Goal: Information Seeking & Learning: Learn about a topic

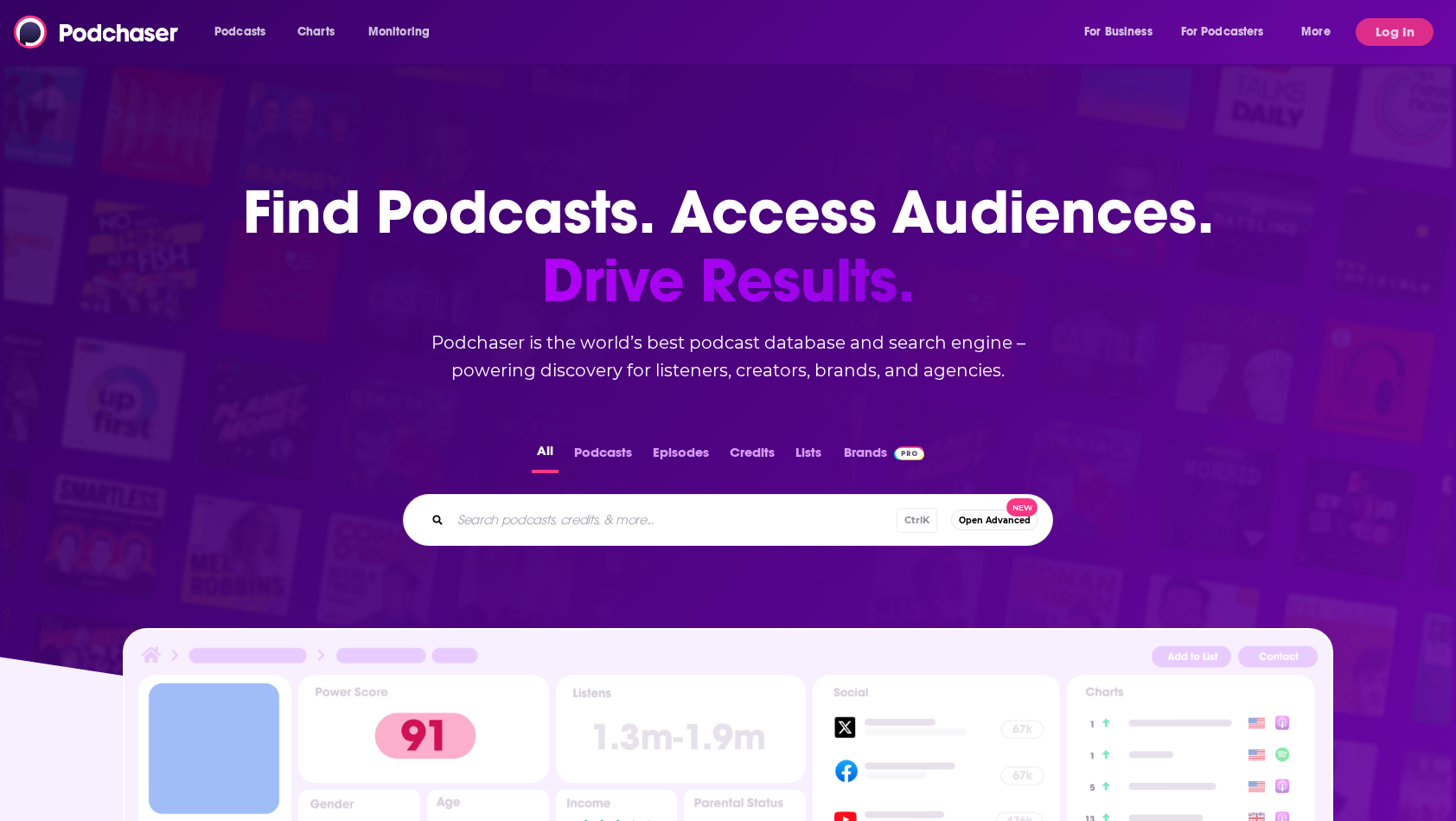
click at [517, 526] on input "Search podcasts, credits, & more..." at bounding box center [674, 520] width 447 height 28
paste input "Next Up with [PERSON_NAME]"
type input "Next Up with [PERSON_NAME]"
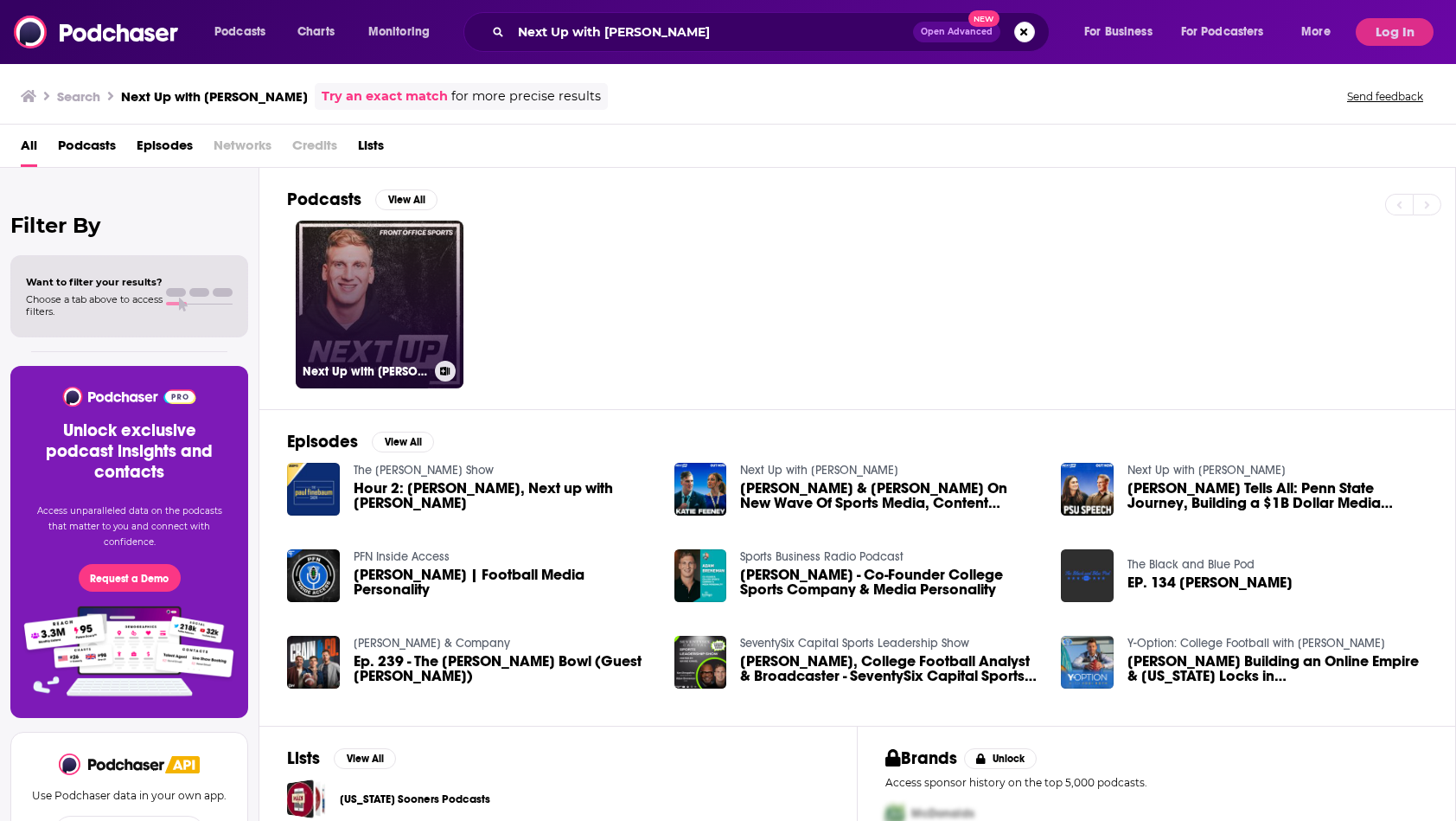
click at [378, 279] on link "Next Up with [PERSON_NAME]" at bounding box center [379, 305] width 168 height 168
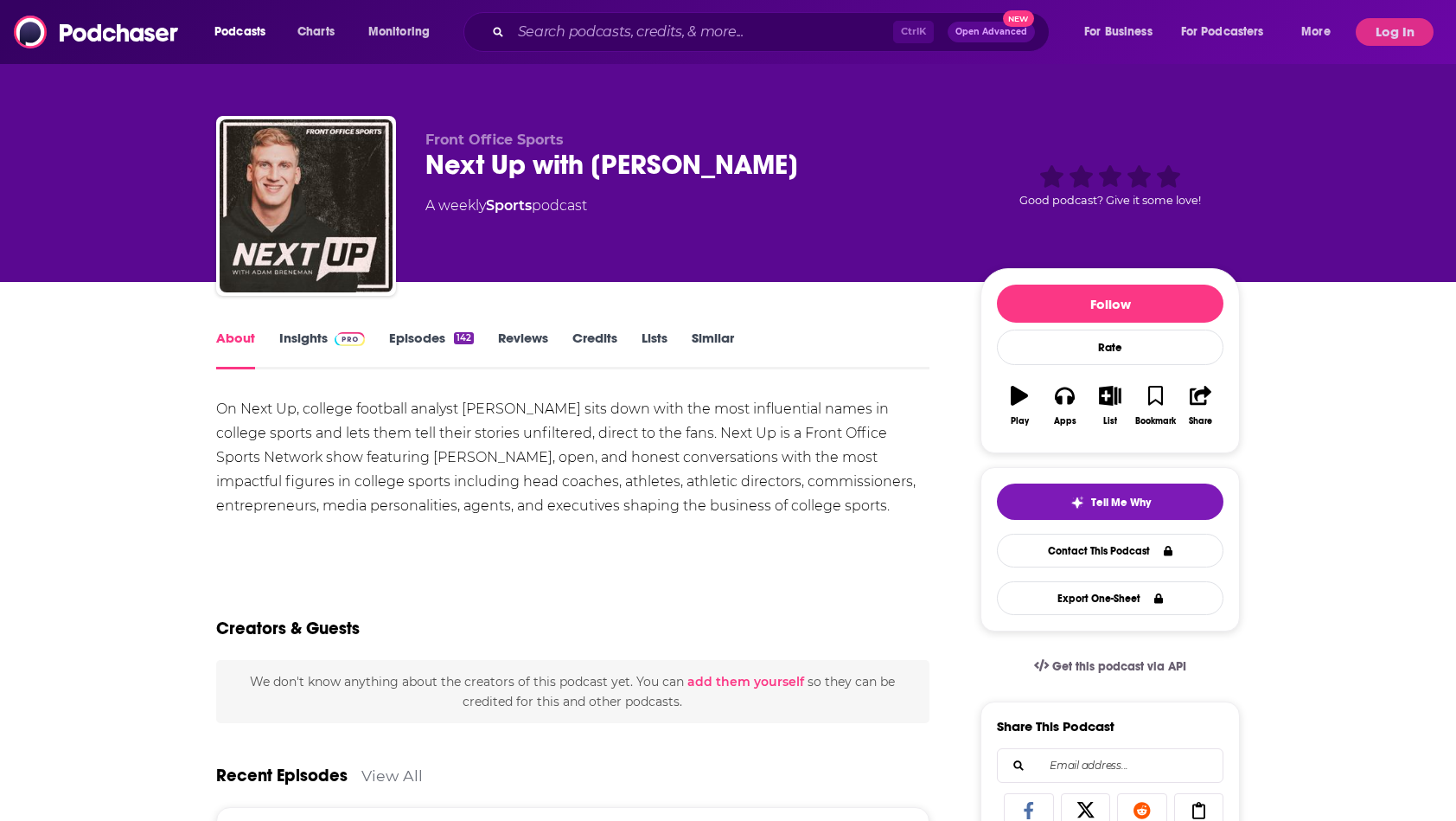
click at [477, 524] on div "On Next Up, college football analyst [PERSON_NAME] sits down with the most infl…" at bounding box center [572, 476] width 713 height 158
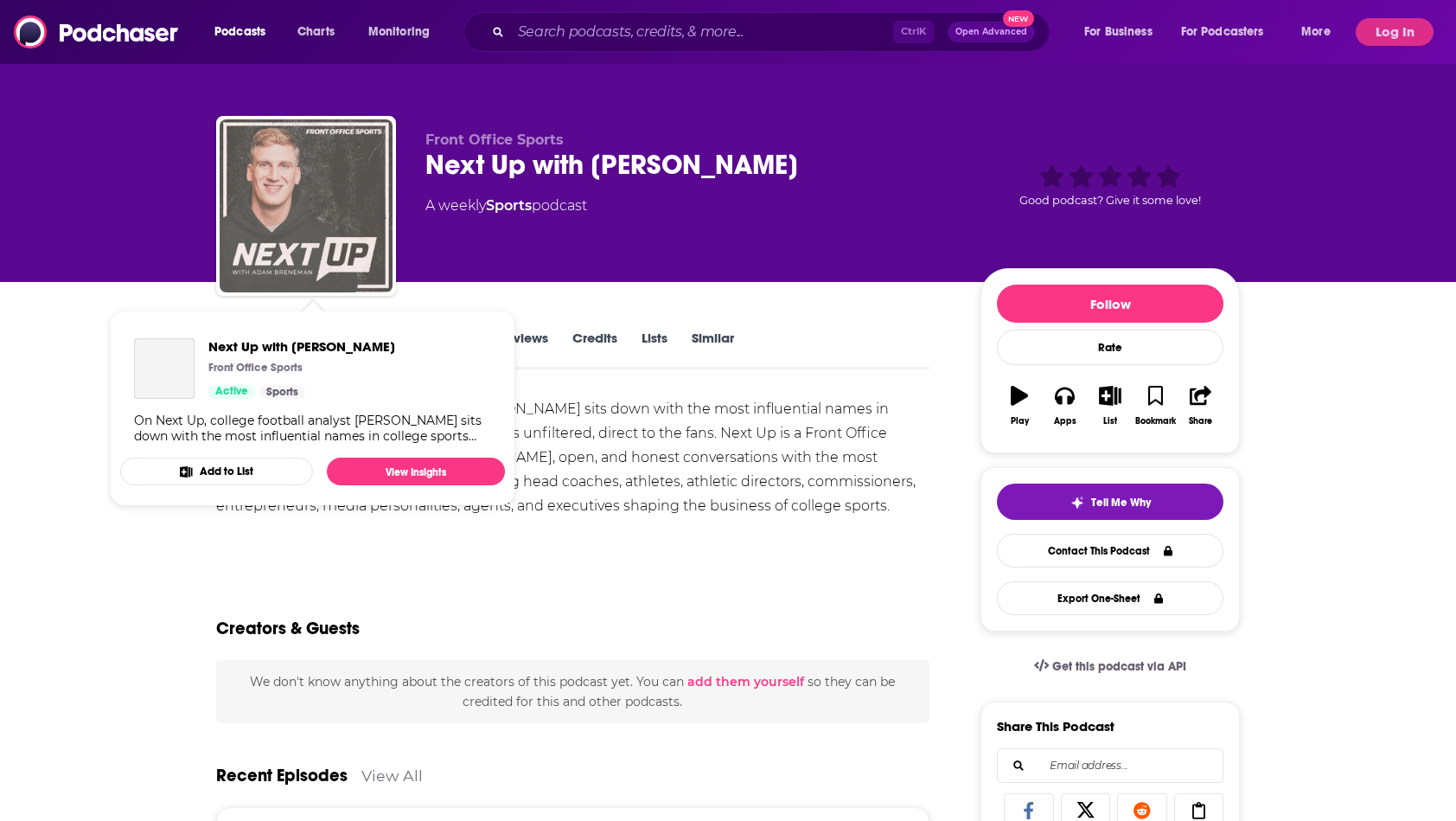
click at [354, 249] on img "Next Up with Adam Breneman" at bounding box center [306, 206] width 173 height 173
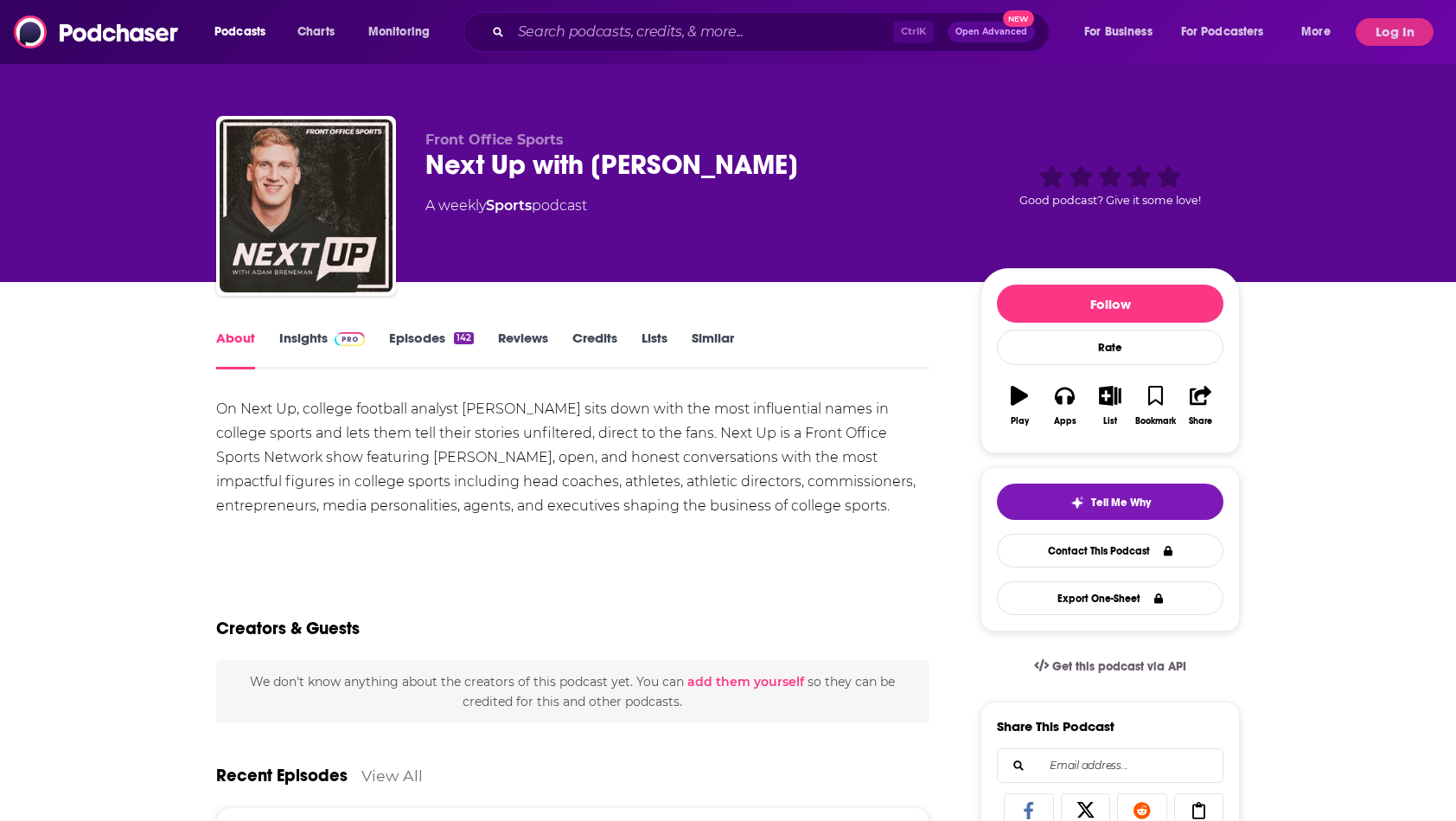
click at [619, 490] on div "On Next Up, college football analyst [PERSON_NAME] sits down with the most infl…" at bounding box center [572, 458] width 713 height 122
click at [649, 13] on div "Ctrl K Open Advanced New" at bounding box center [756, 32] width 586 height 40
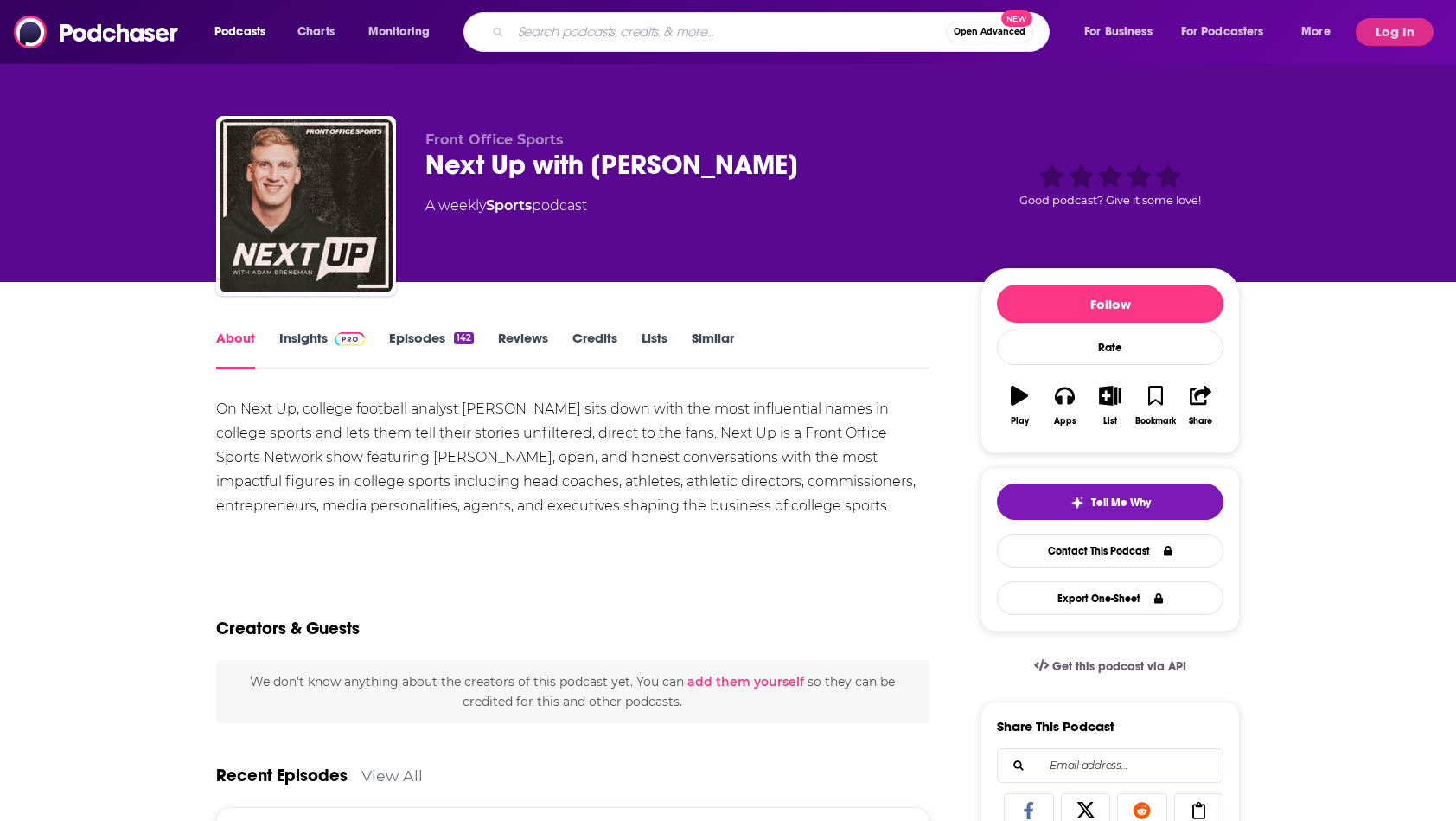
click at [648, 27] on input "Search podcasts, credits, & more..." at bounding box center [728, 32] width 435 height 28
paste input "Moneyballers"
type input "Moneyballers"
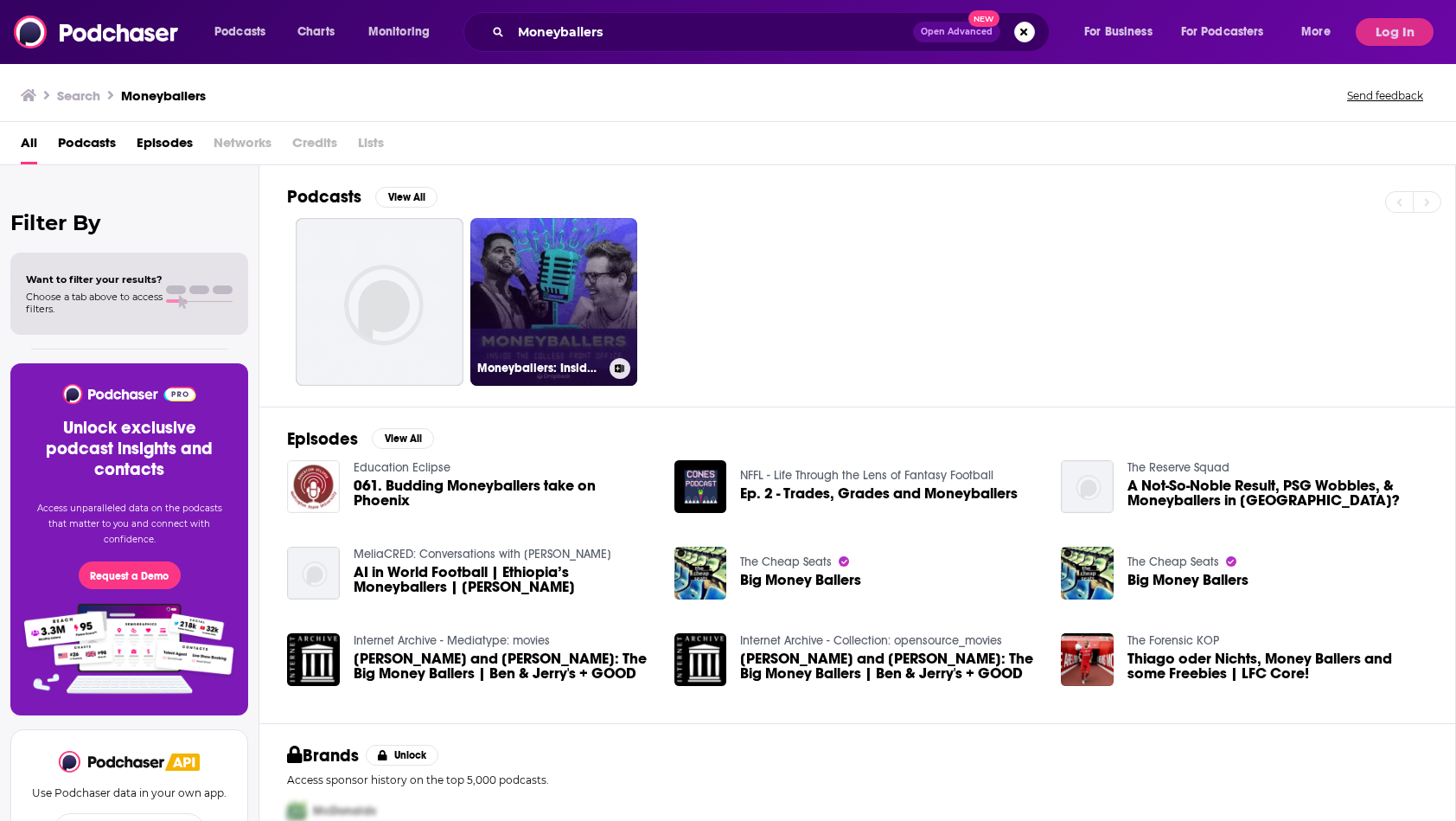
click at [581, 241] on link "Moneyballers: Inside the College Front Office" at bounding box center [554, 302] width 168 height 168
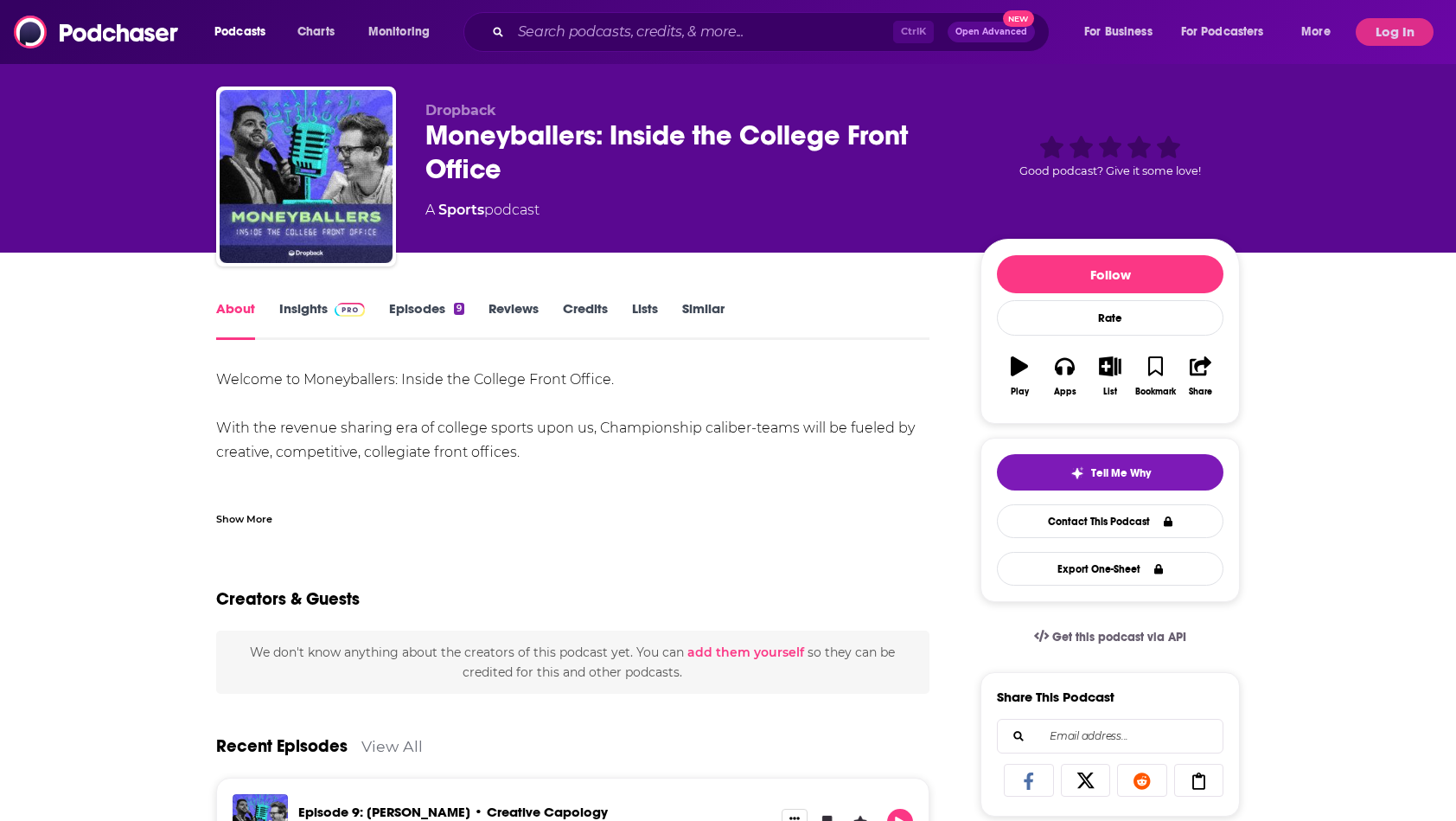
scroll to position [26, 0]
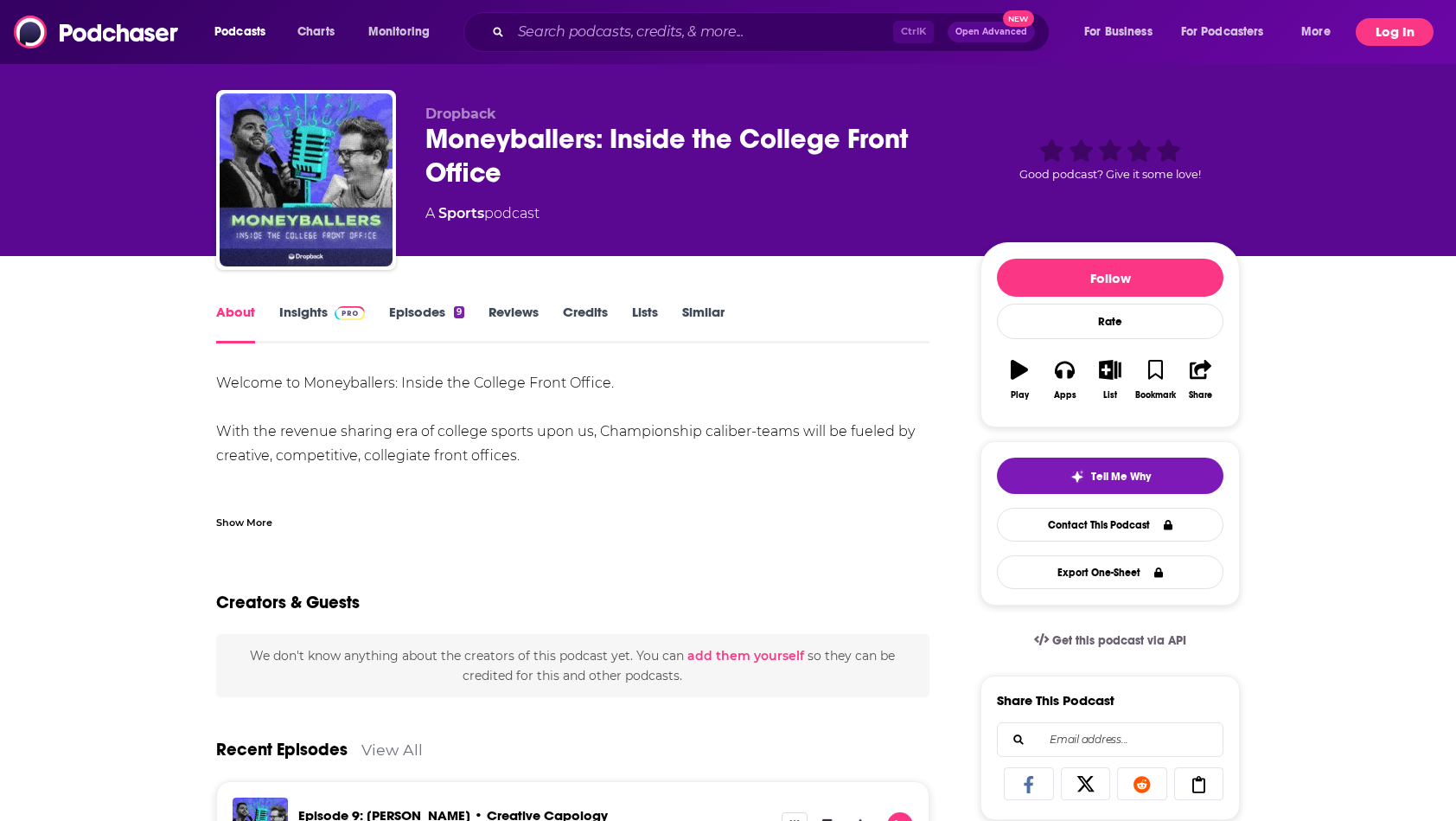
click at [1383, 25] on button "Log In" at bounding box center [1394, 32] width 78 height 28
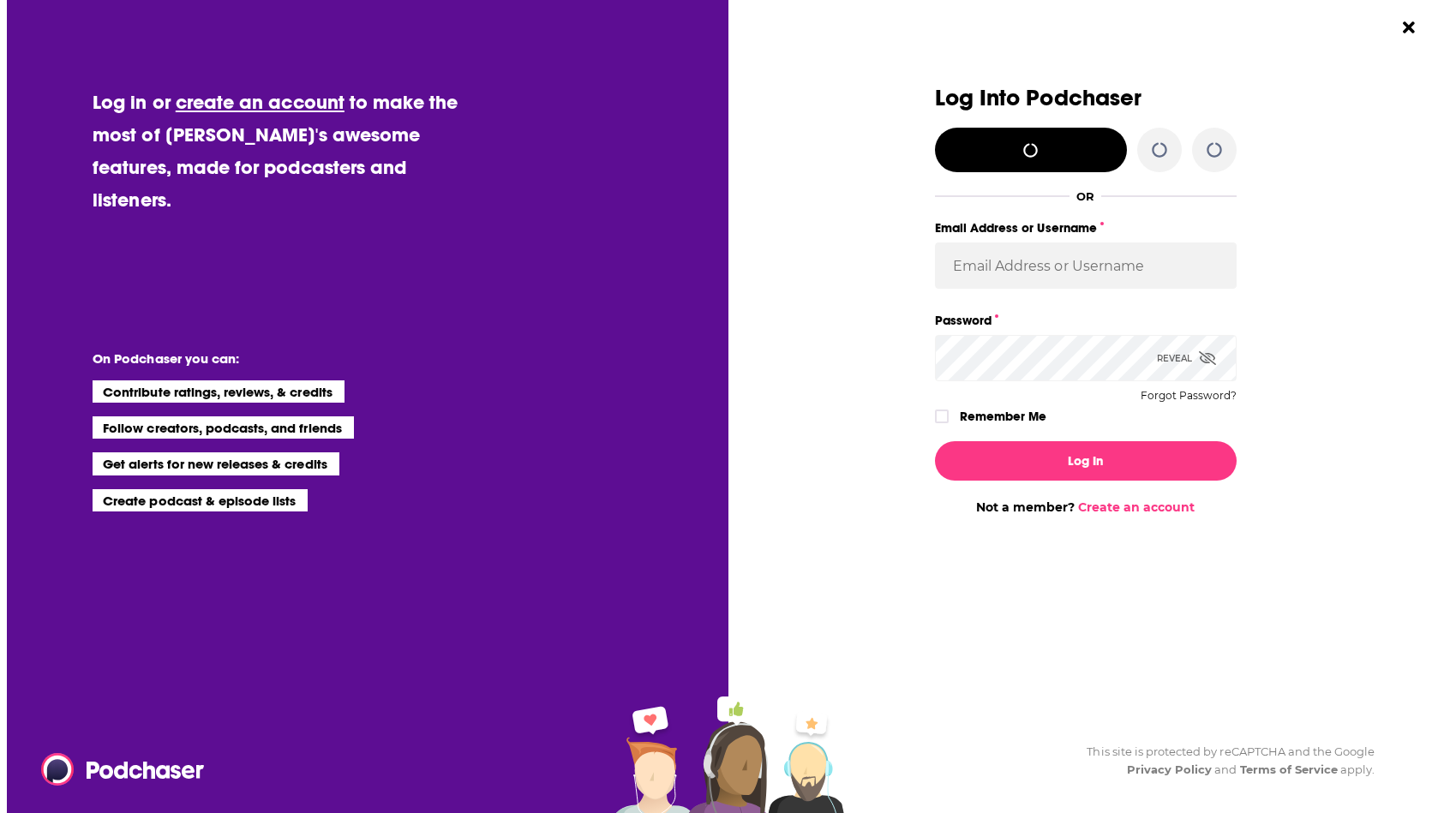
scroll to position [0, 0]
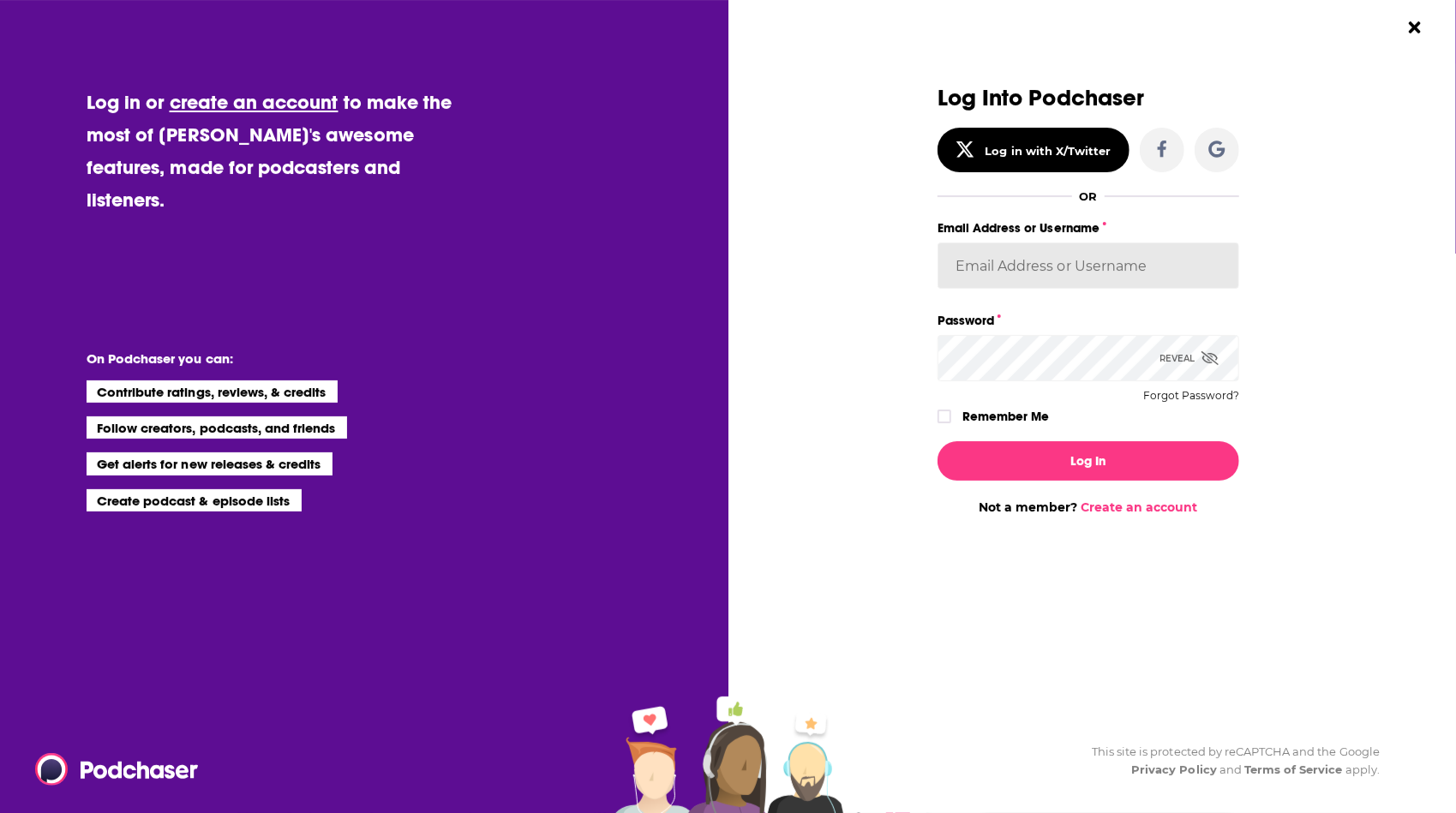
type input "dkcsports"
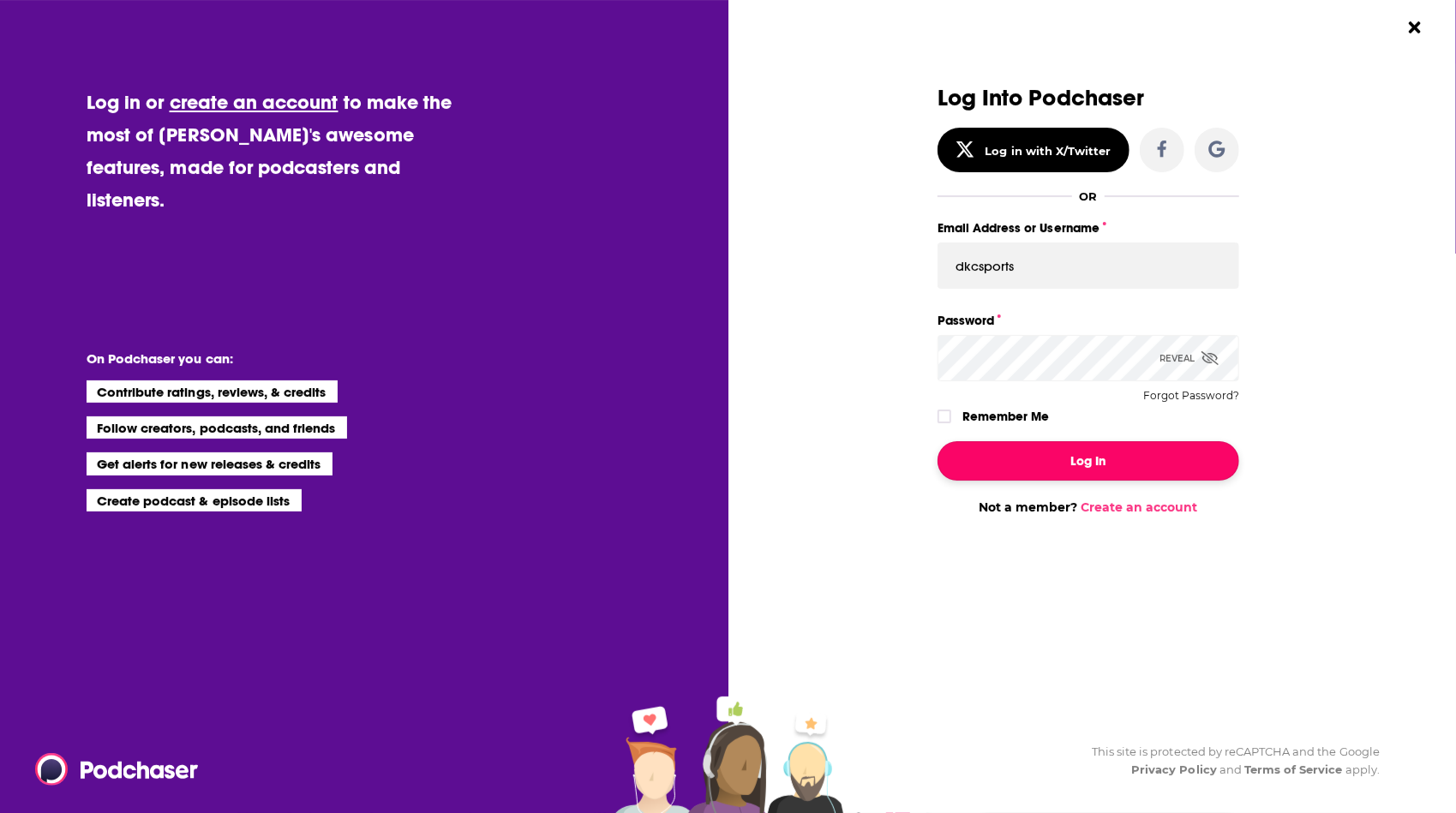
click at [1100, 469] on button "Log In" at bounding box center [1088, 461] width 302 height 40
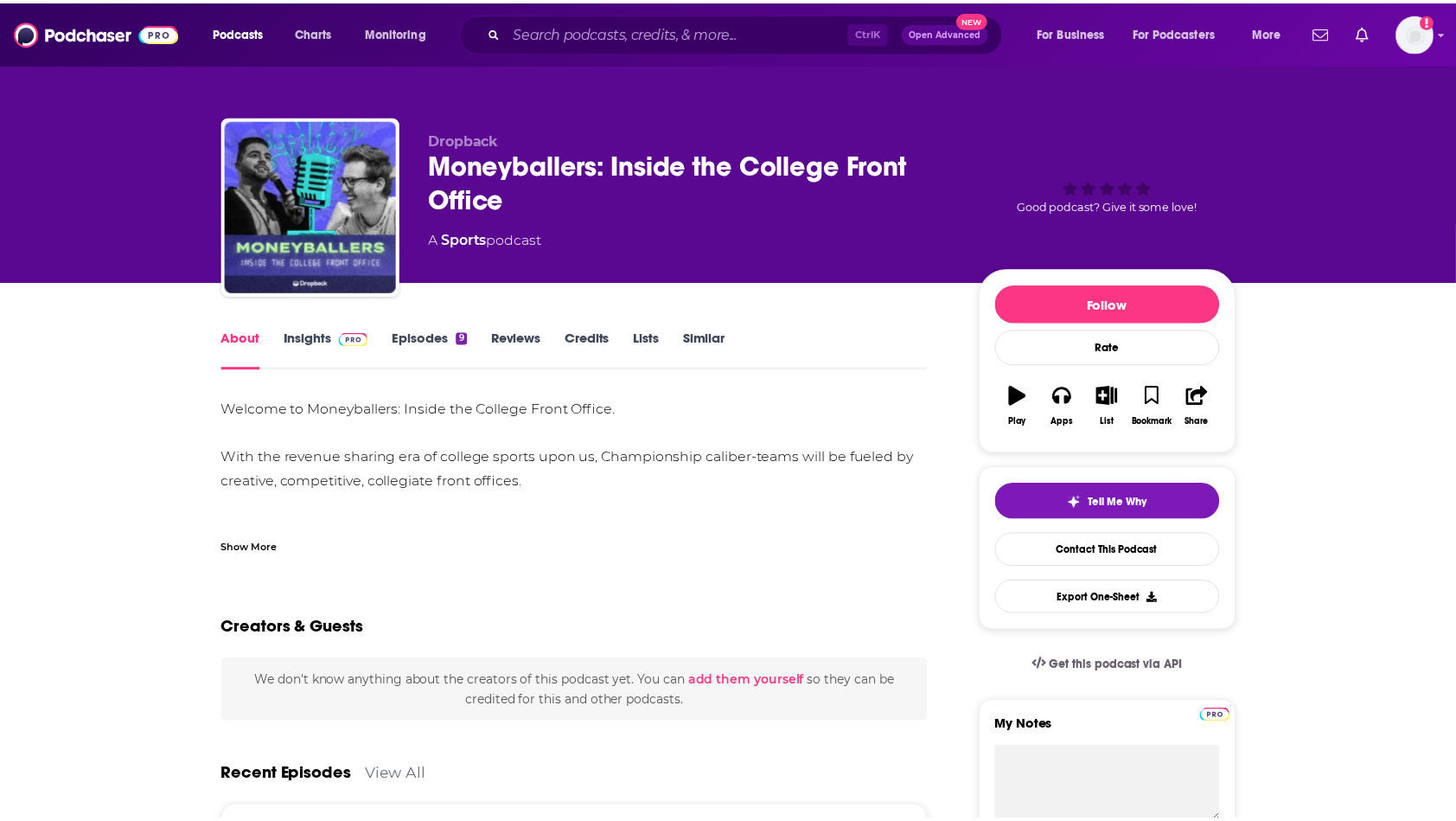
scroll to position [26, 0]
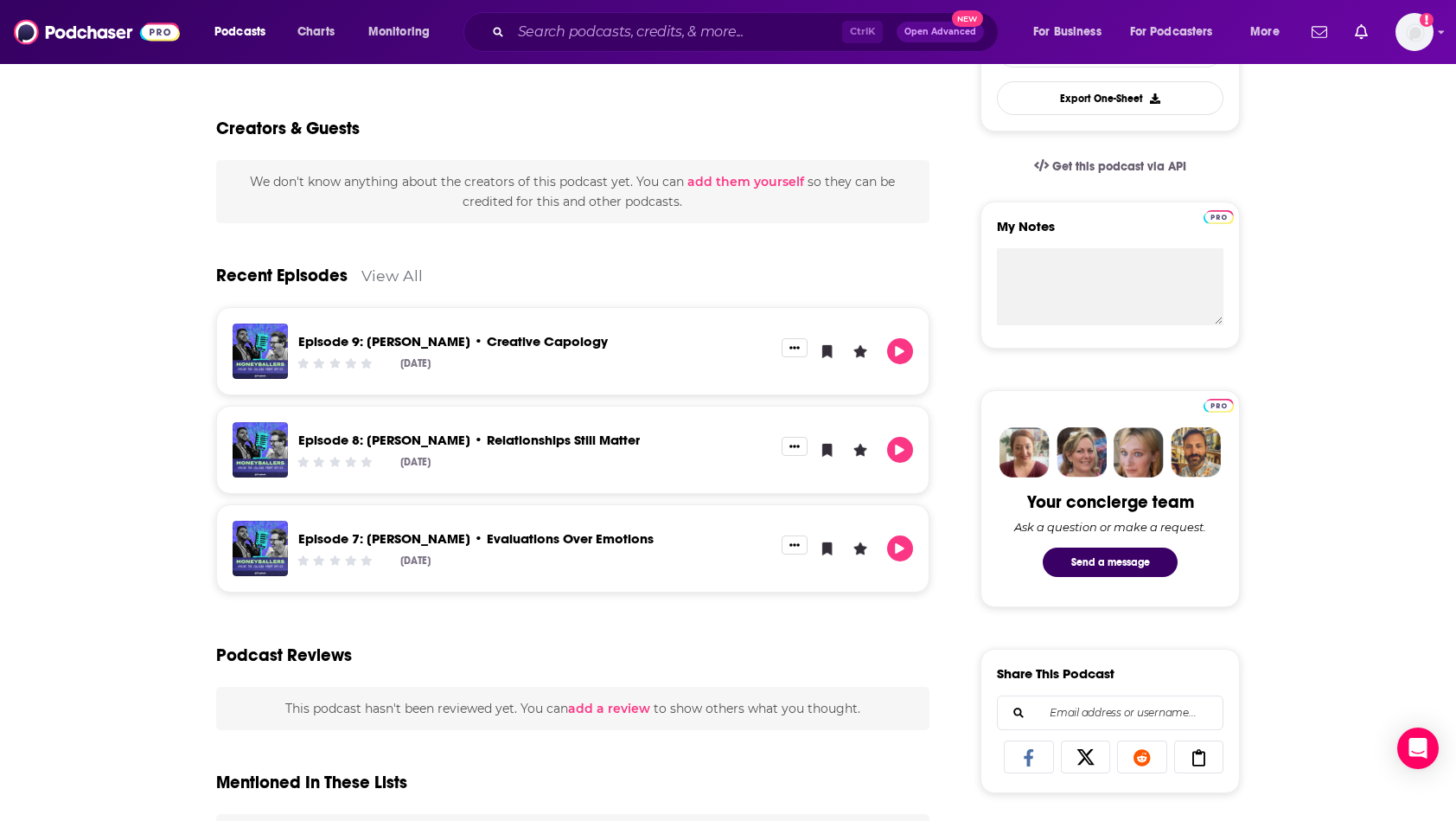
scroll to position [24, 0]
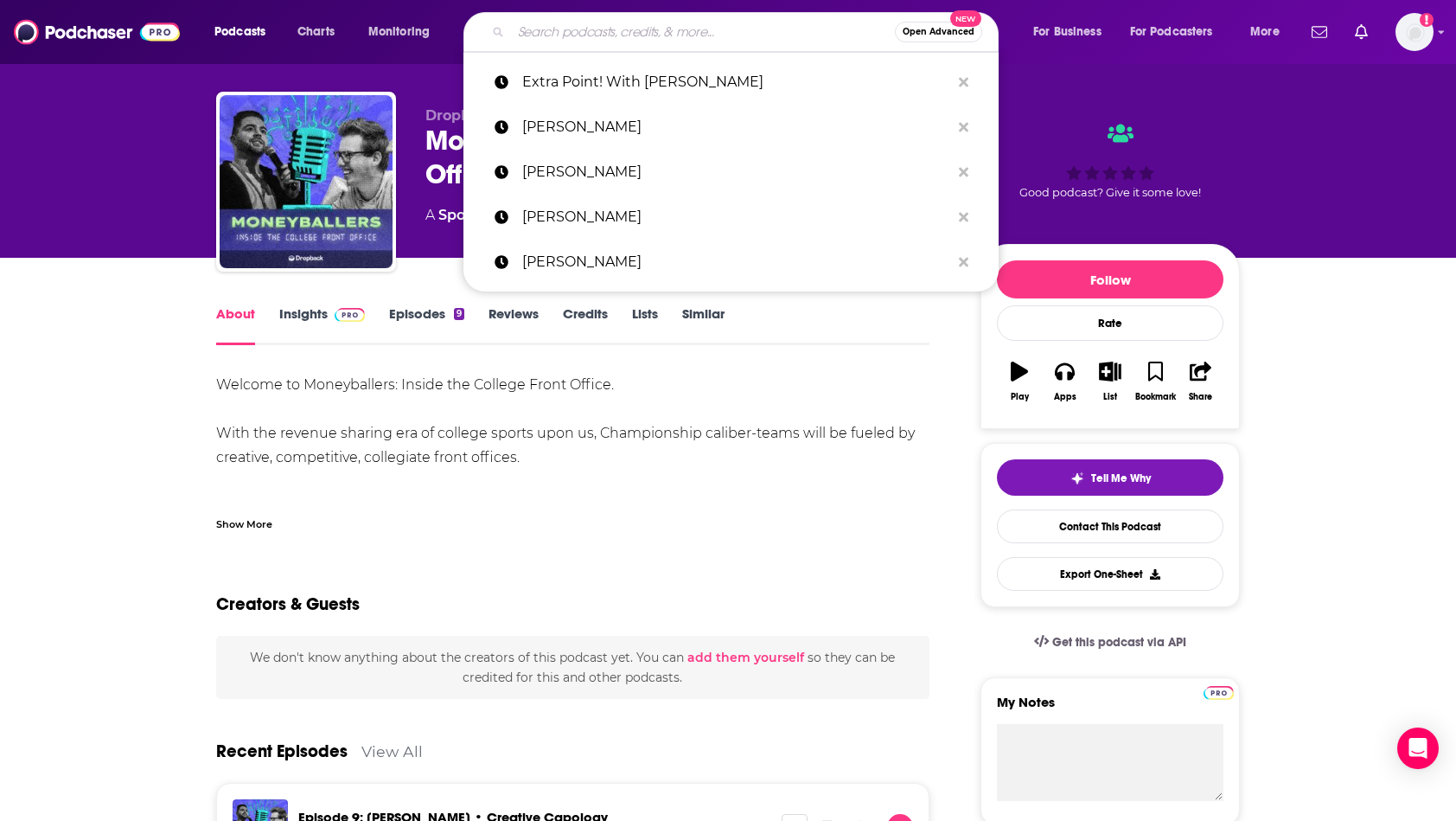
click at [676, 36] on input "Search podcasts, credits, & more..." at bounding box center [703, 32] width 384 height 28
paste input "Built For This"
type input "Built For This"
